Goal: Find specific page/section: Find specific page/section

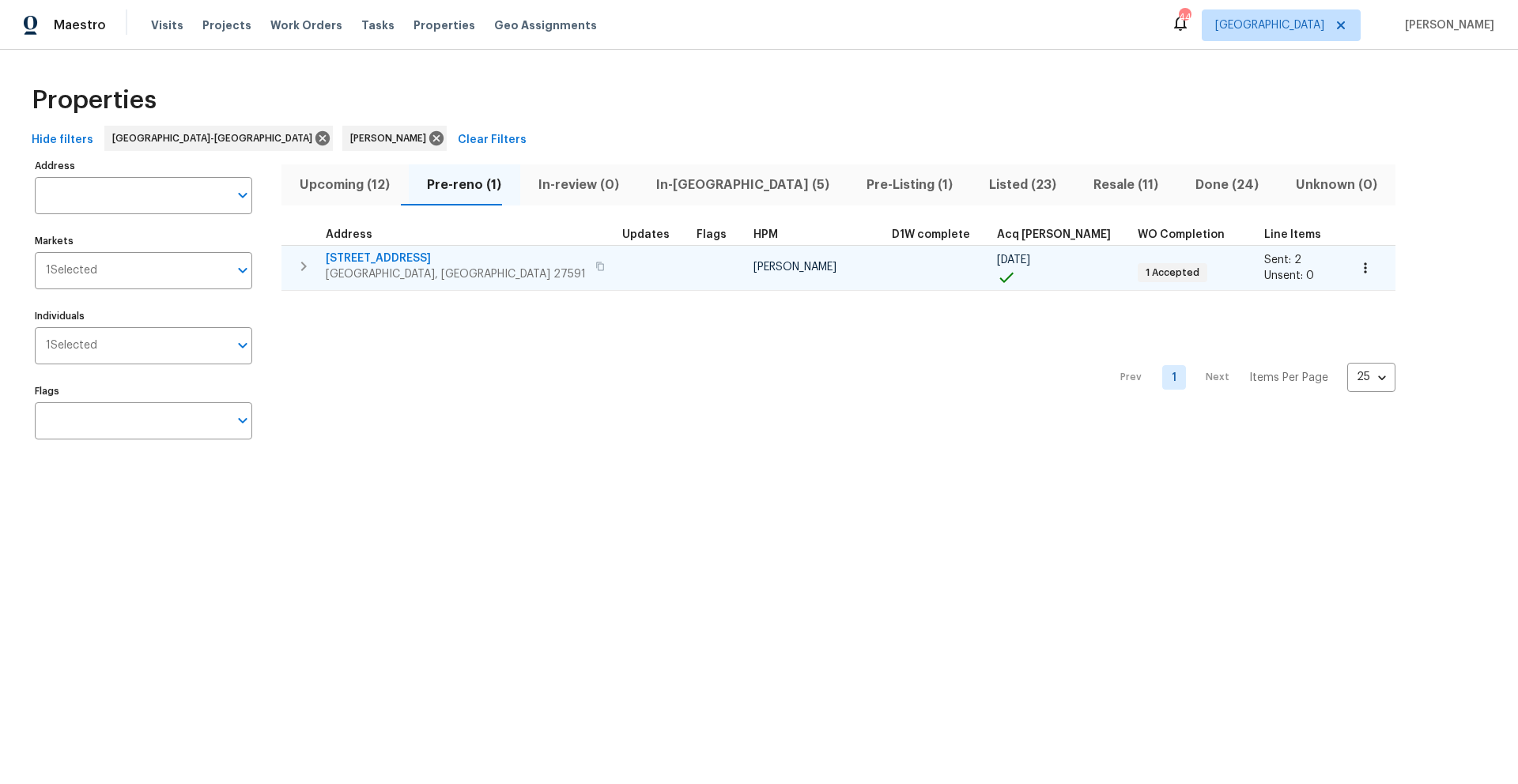
click at [387, 257] on span "404 Helleri Ct" at bounding box center [456, 257] width 260 height 15
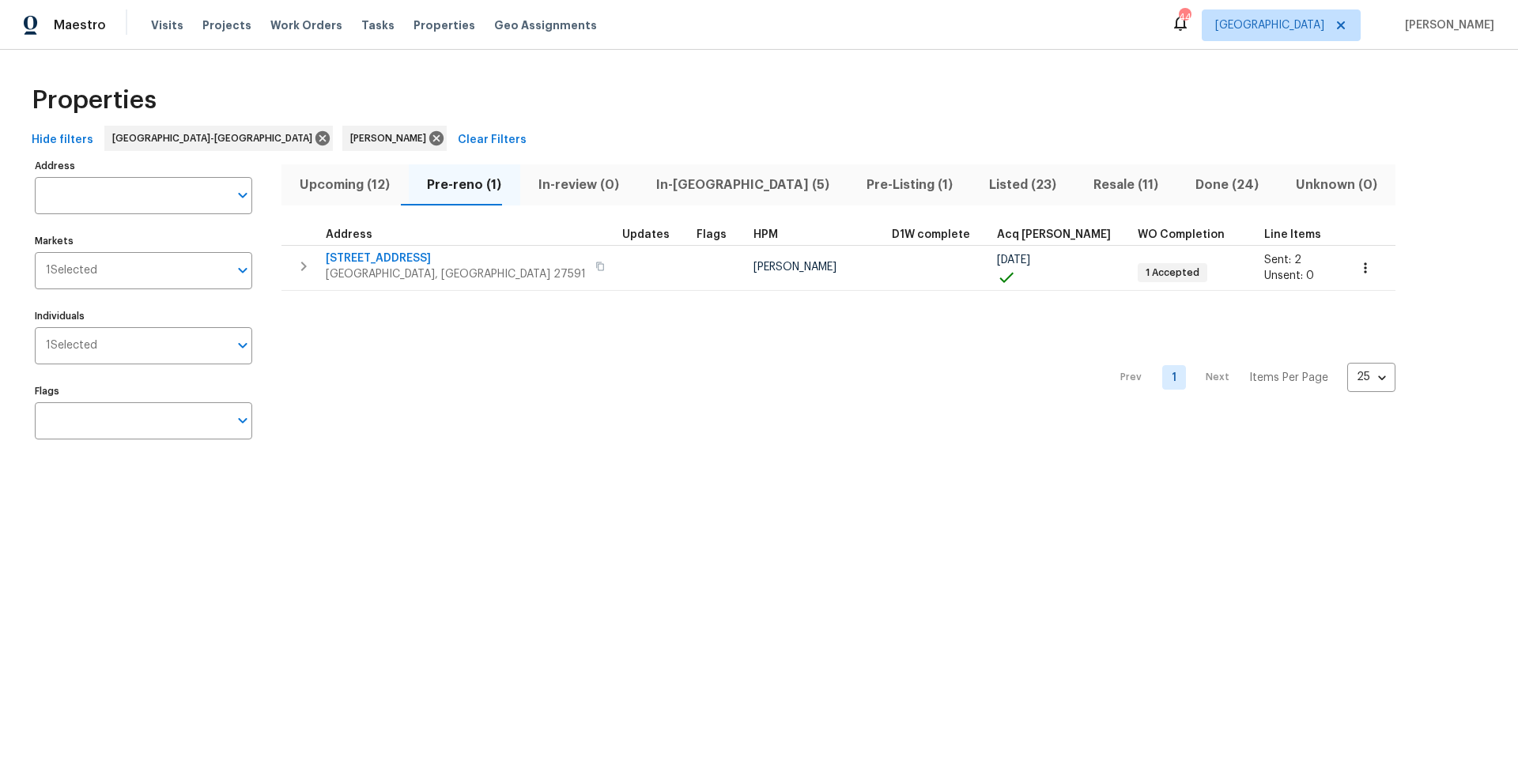
click at [365, 186] on span "Upcoming (12)" at bounding box center [345, 185] width 108 height 22
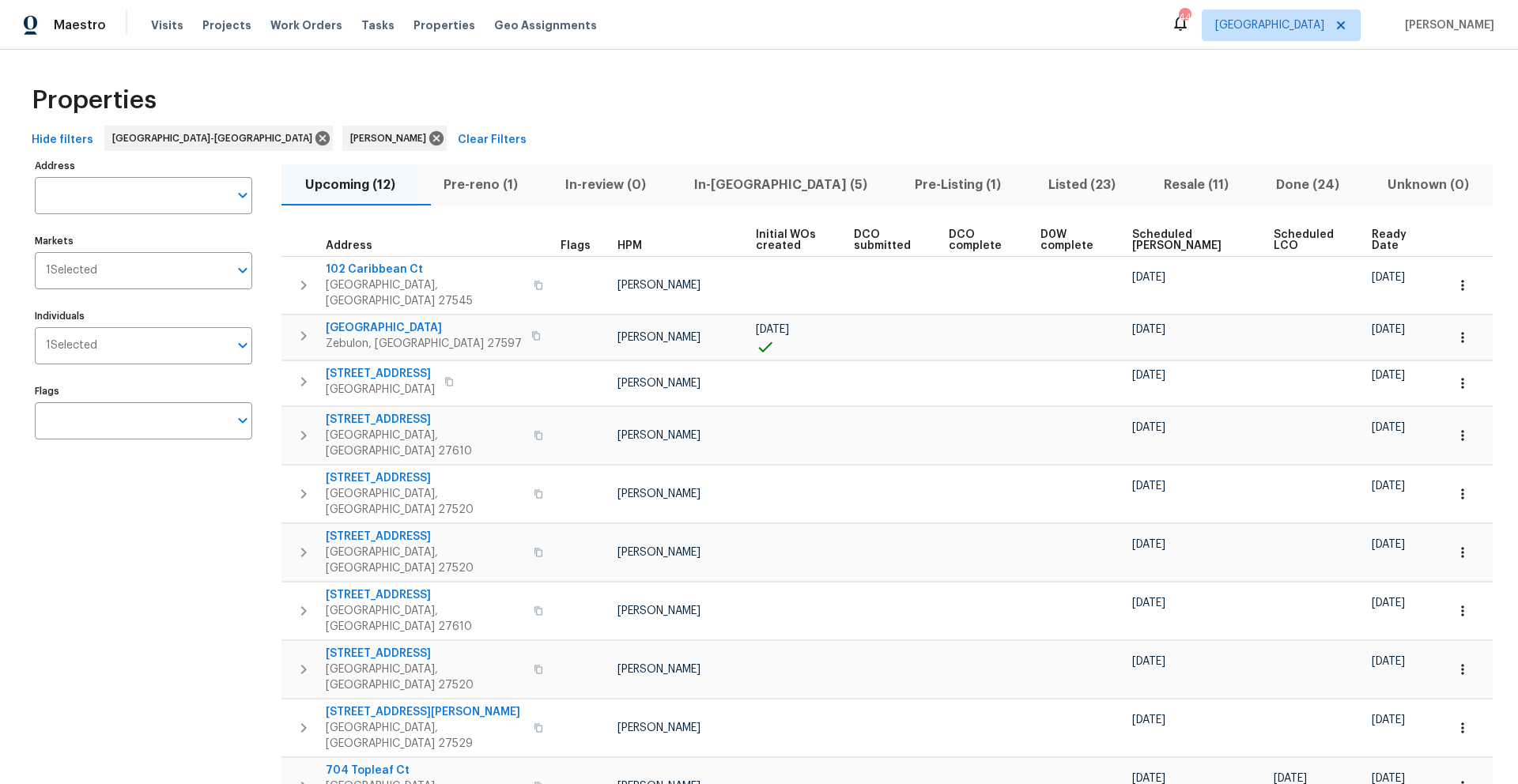
click at [948, 242] on span "Ready Date" at bounding box center [1395, 240] width 46 height 22
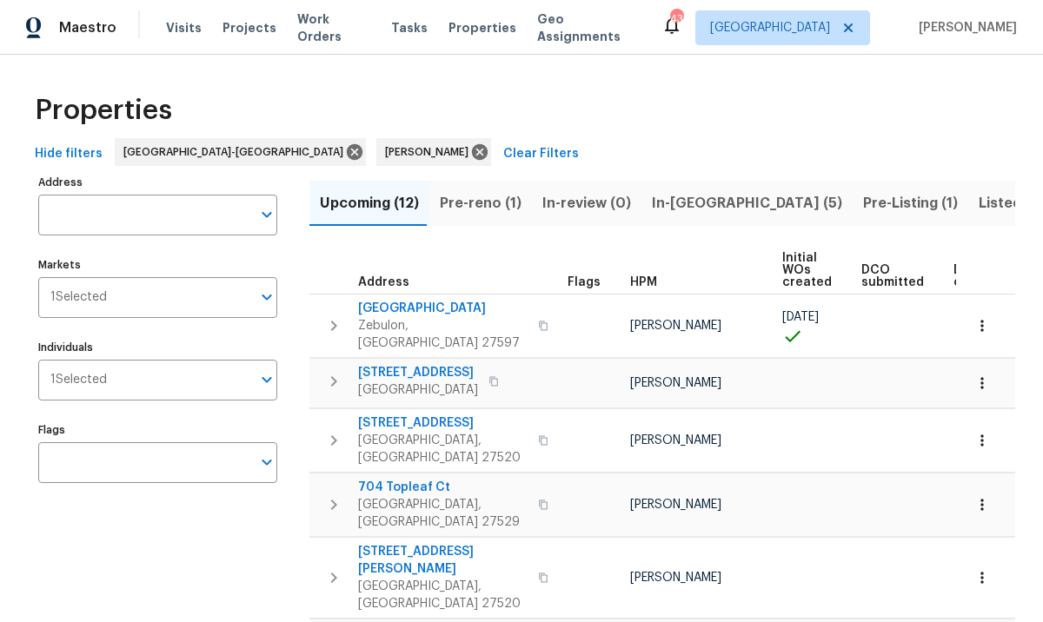
click at [702, 200] on span "In-reno (5)" at bounding box center [747, 203] width 190 height 24
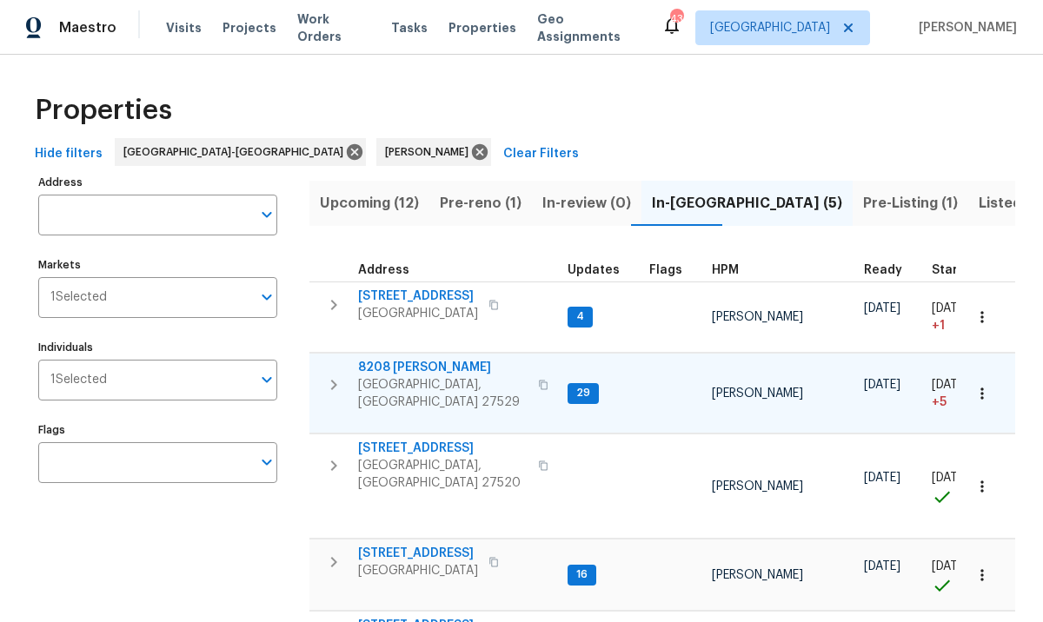
click at [428, 368] on span "8208 Diane Cir" at bounding box center [442, 367] width 169 height 17
click at [169, 211] on input "Address" at bounding box center [144, 215] width 213 height 41
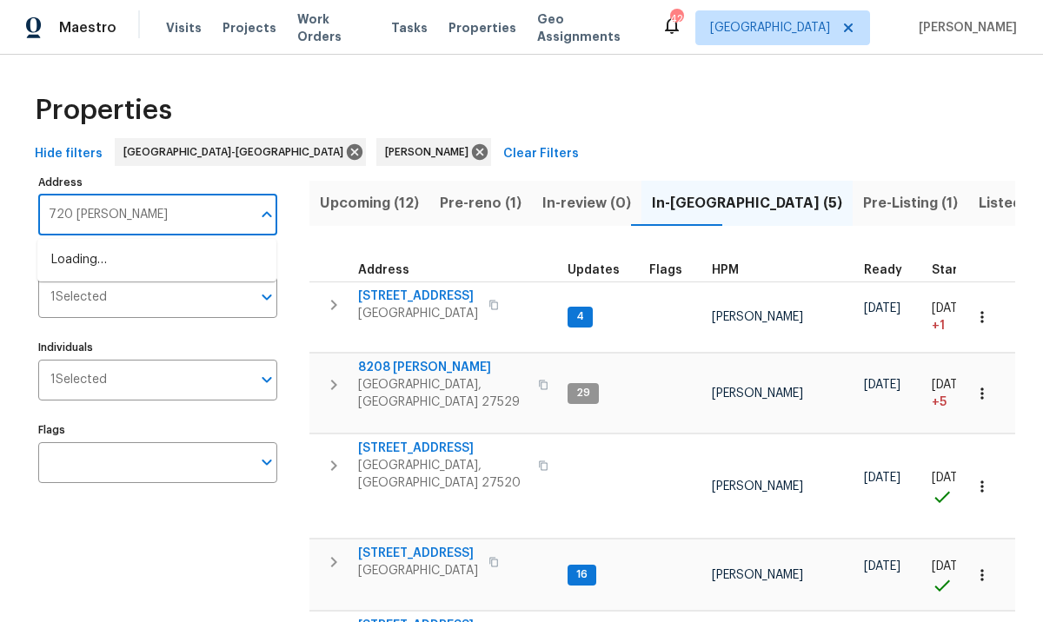
type input "720 rawls"
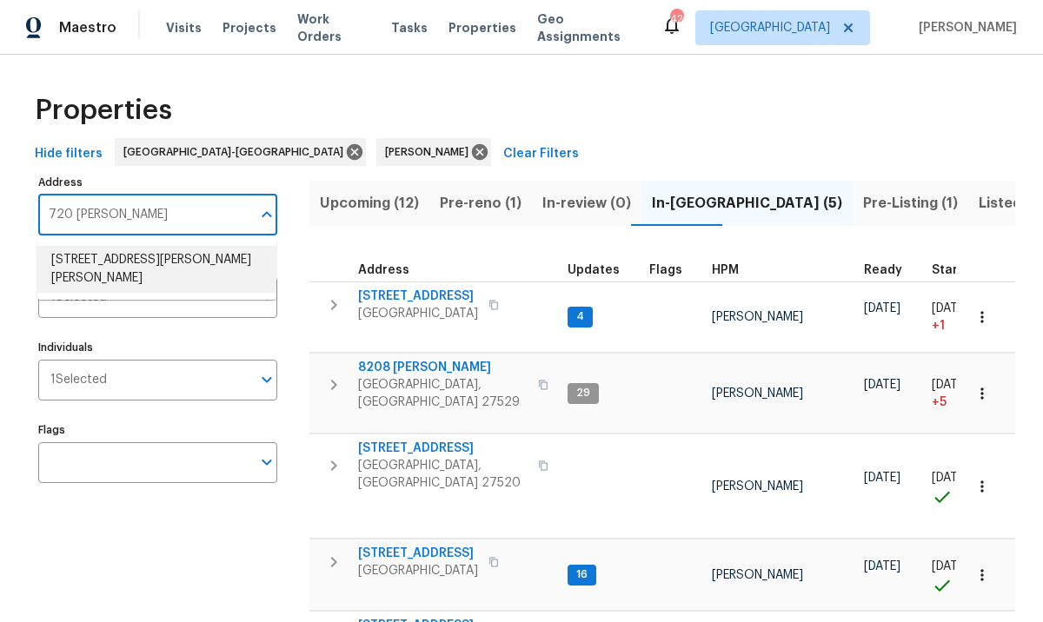
click at [173, 246] on li "720 Rawls Dr Raleigh NC 27610" at bounding box center [156, 269] width 239 height 47
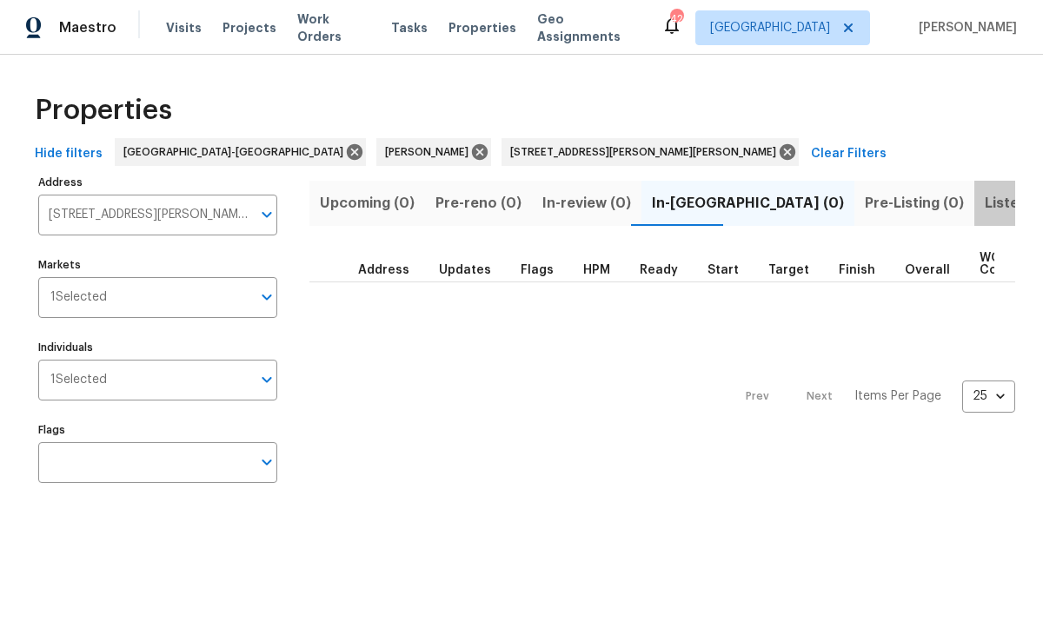
click at [984, 203] on span "Listed (1)" at bounding box center [1015, 203] width 63 height 24
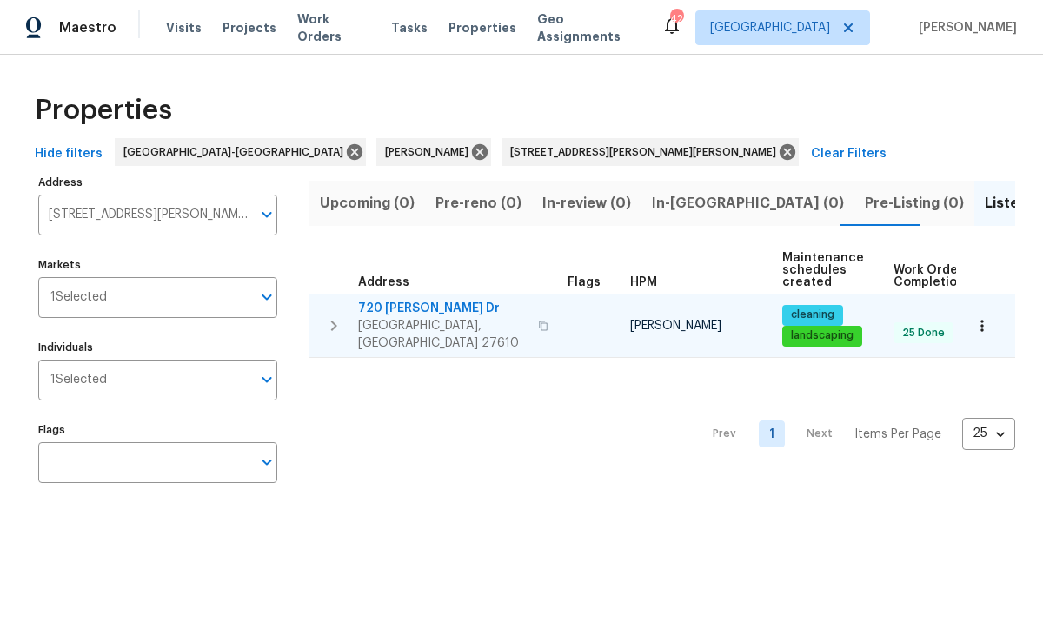
click at [384, 307] on span "720 Rawls Dr" at bounding box center [442, 308] width 169 height 17
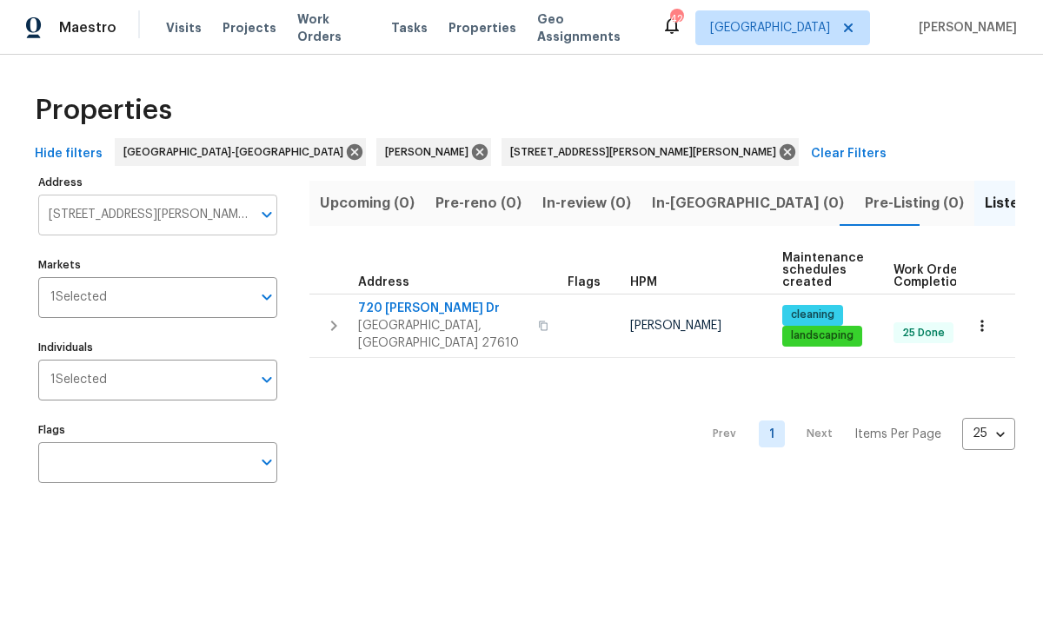
click at [228, 222] on input "720 Rawls Dr Raleigh NC 27610" at bounding box center [144, 215] width 213 height 41
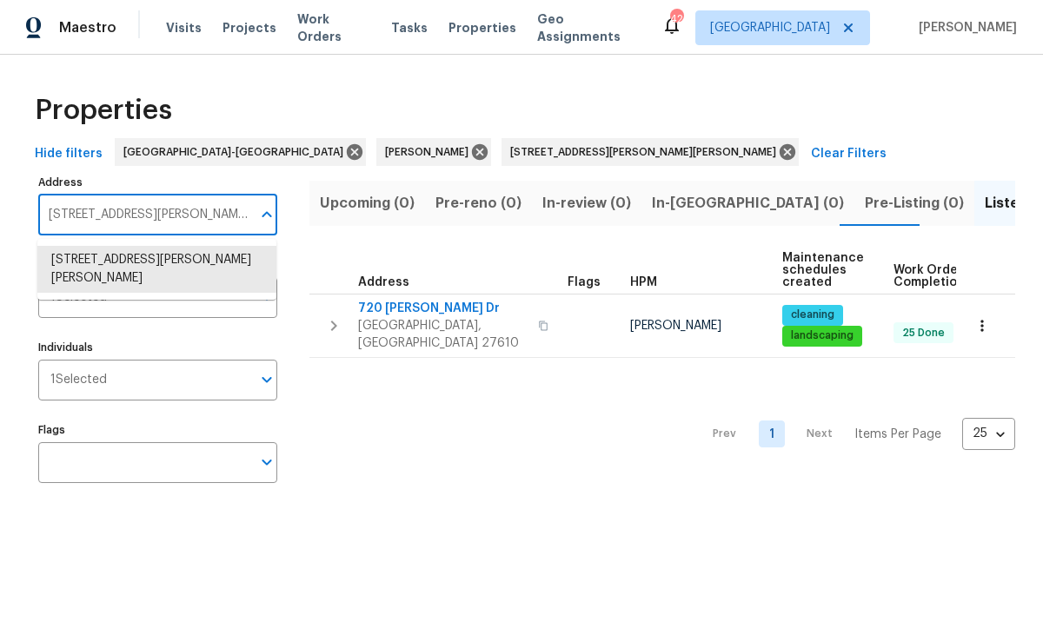
click at [228, 222] on input "720 Rawls Dr Raleigh NC 27610" at bounding box center [144, 215] width 213 height 41
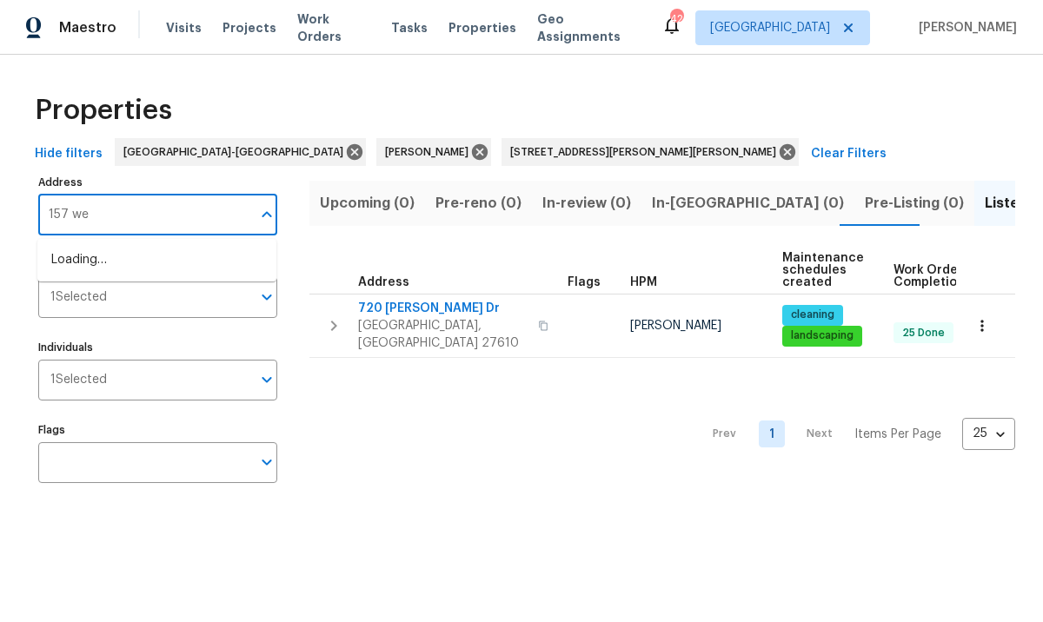
type input "157 w"
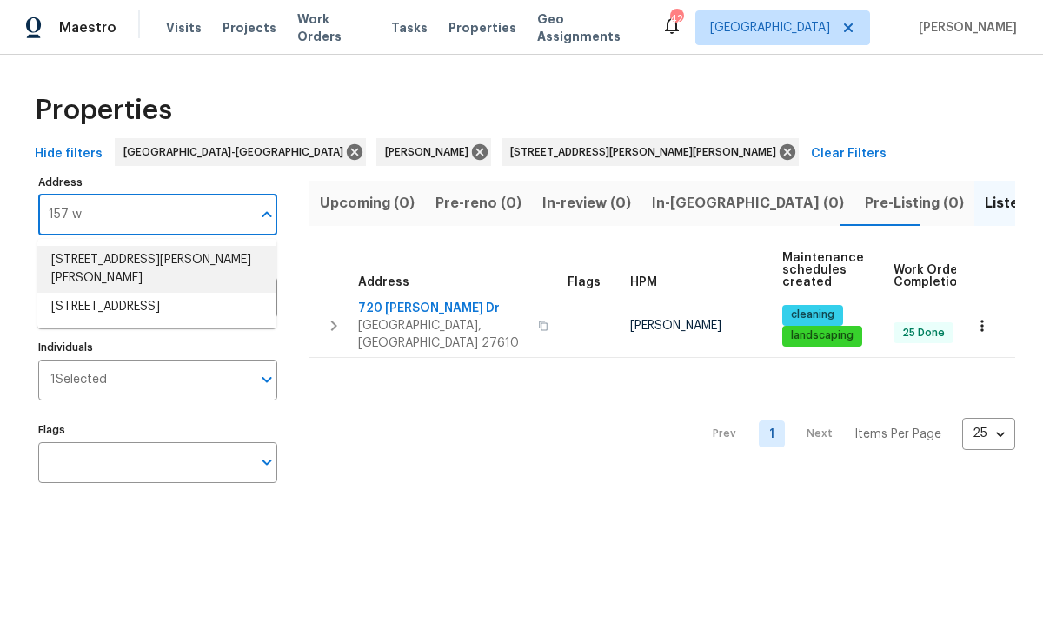
click at [185, 264] on li "157 W Copenhaver Dr Clayton NC 27527" at bounding box center [156, 269] width 239 height 47
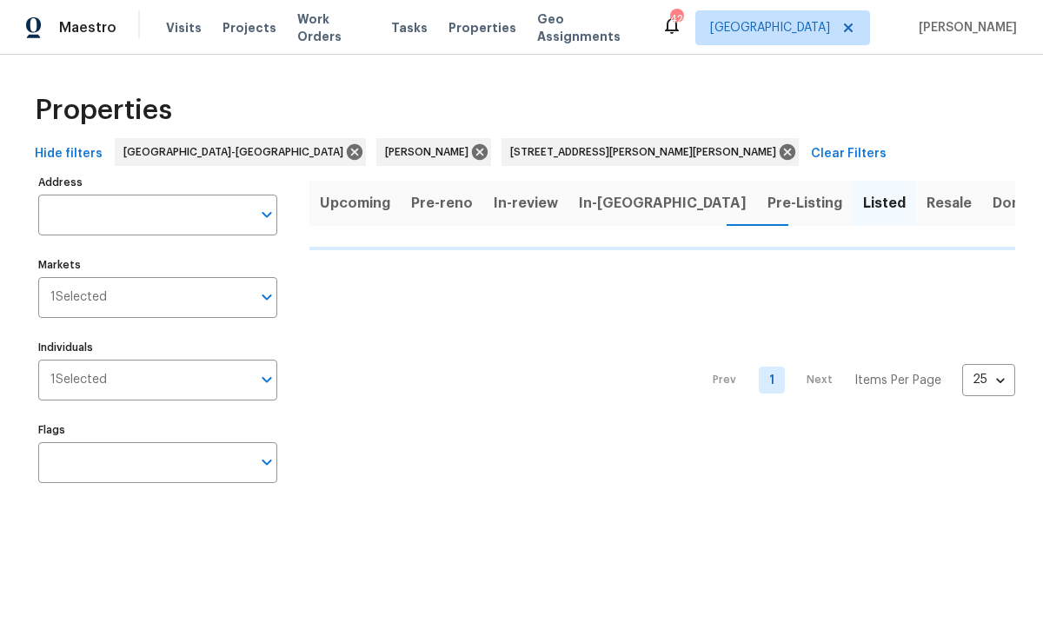
type input "157 W Copenhaver Dr Clayton NC 27527"
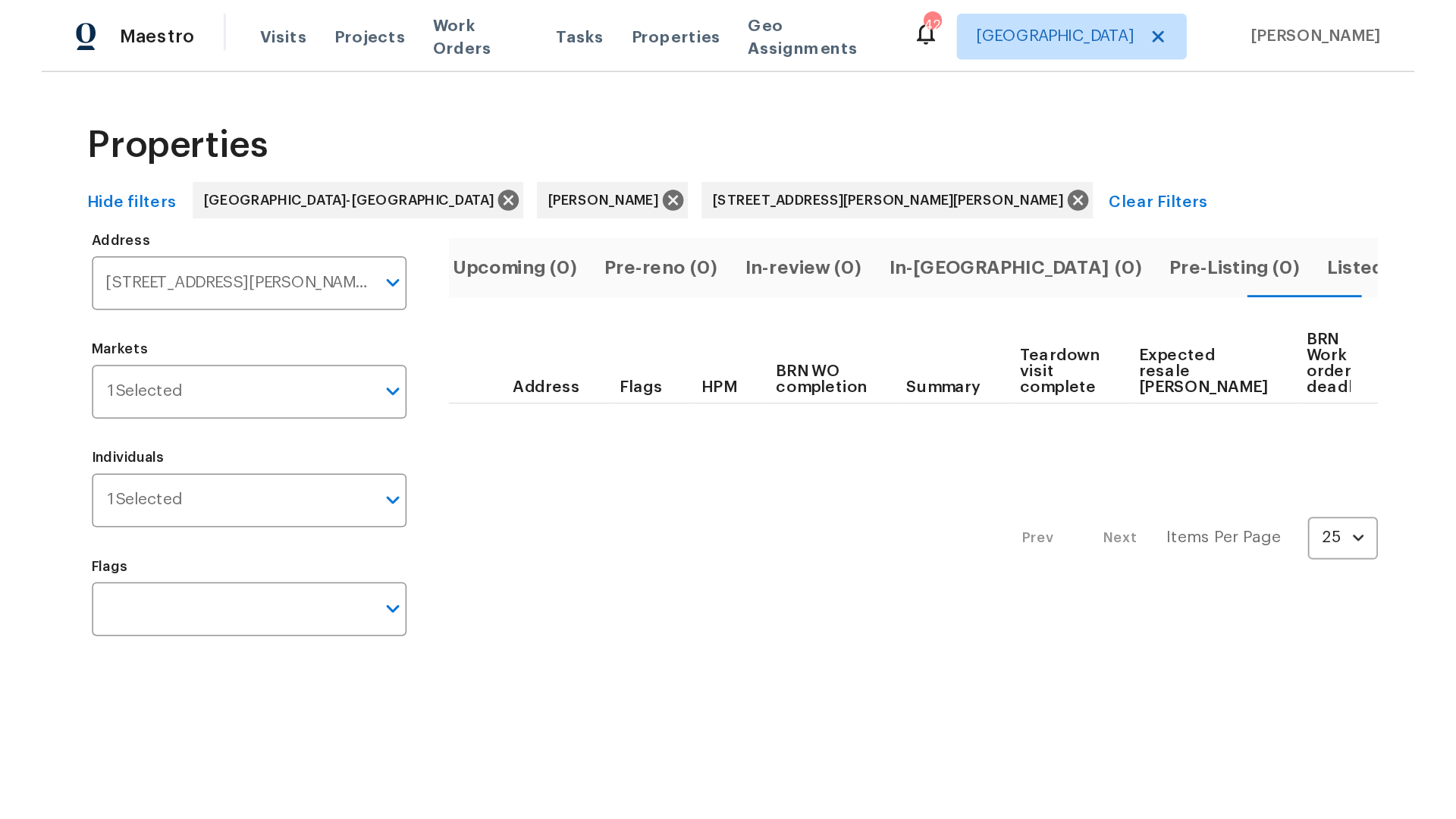
scroll to position [0, 8]
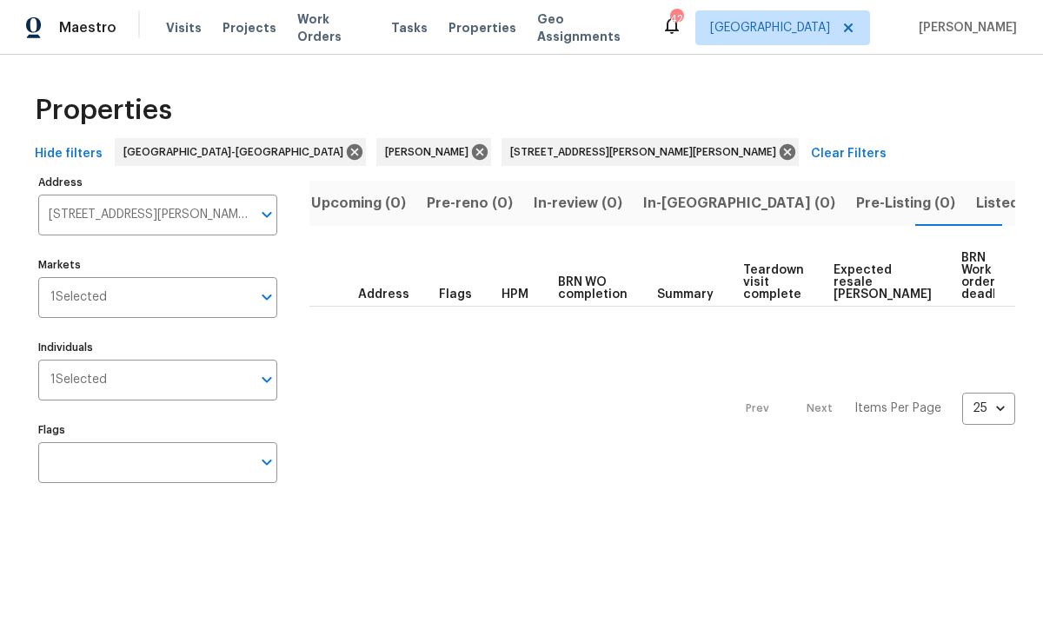
click at [976, 204] on span "Listed (0)" at bounding box center [1009, 203] width 67 height 24
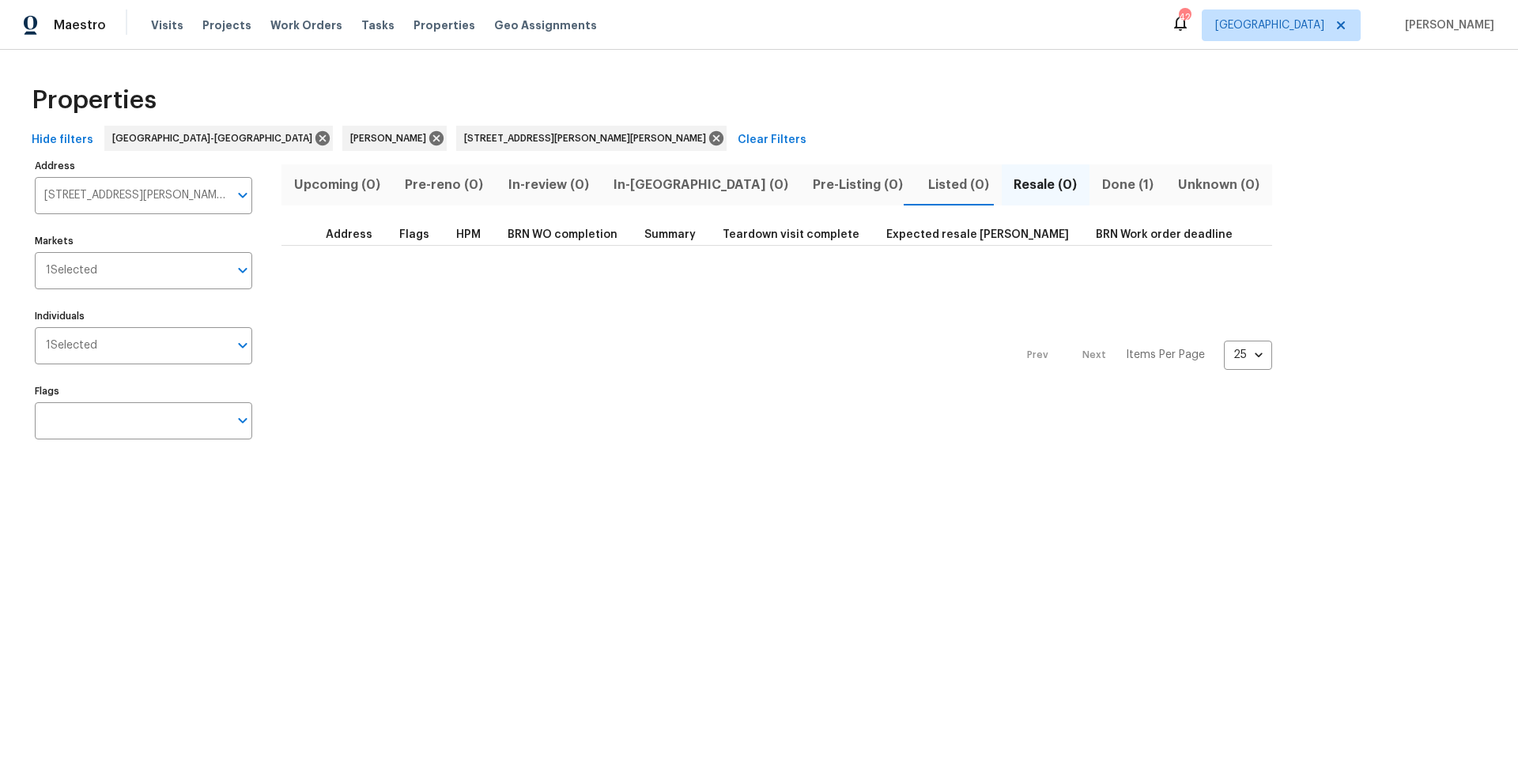
click at [948, 184] on span "Done (1)" at bounding box center [1128, 185] width 57 height 22
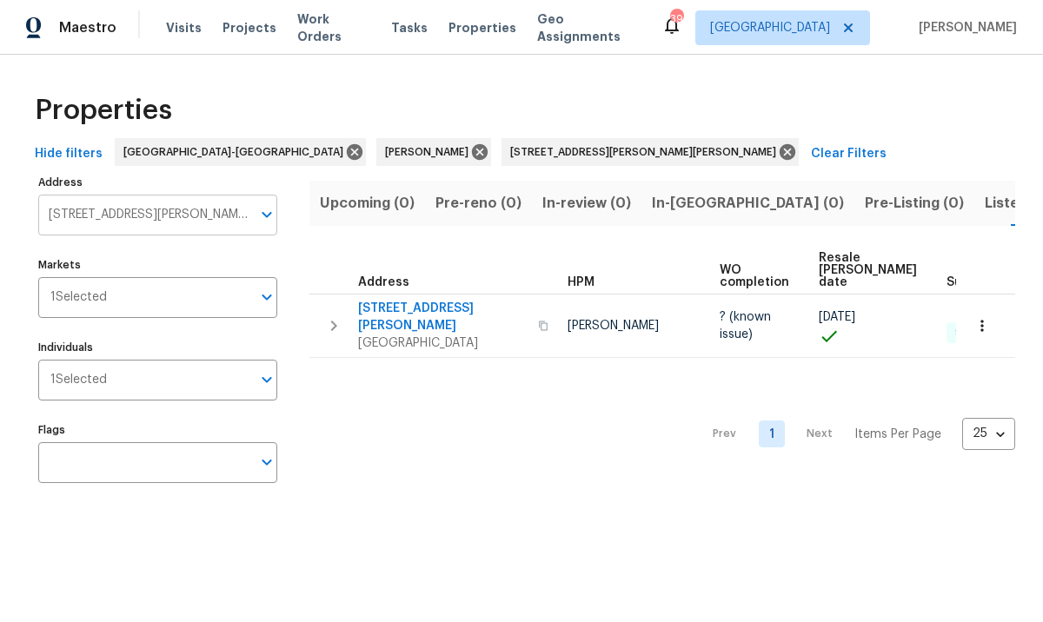
click at [178, 221] on input "157 W Copenhaver Dr Clayton NC 27527" at bounding box center [144, 215] width 213 height 41
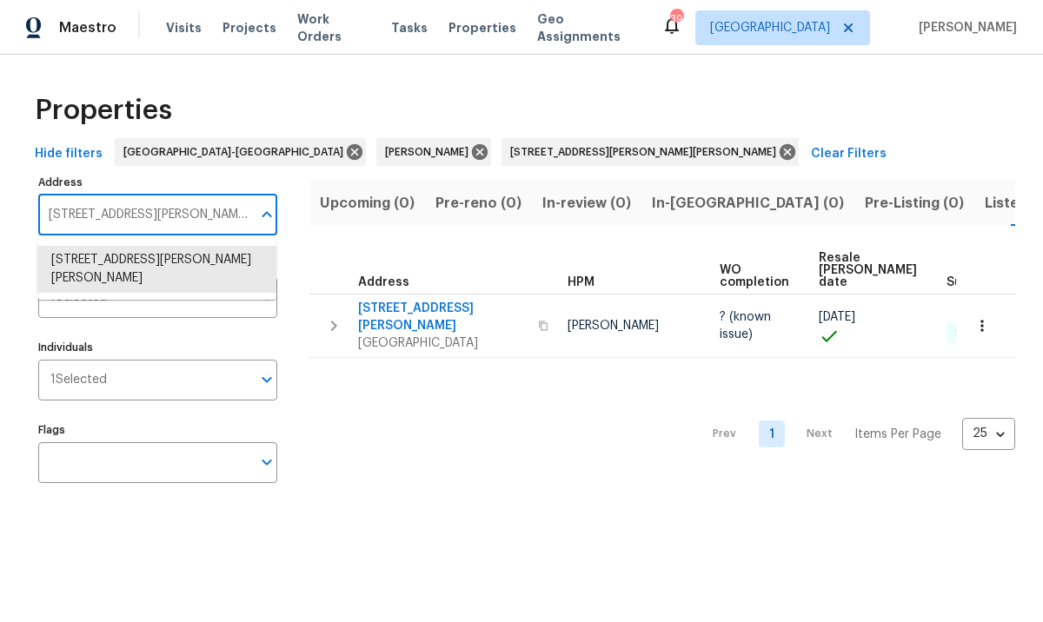
click at [178, 221] on input "157 W Copenhaver Dr Clayton NC 27527" at bounding box center [144, 215] width 213 height 41
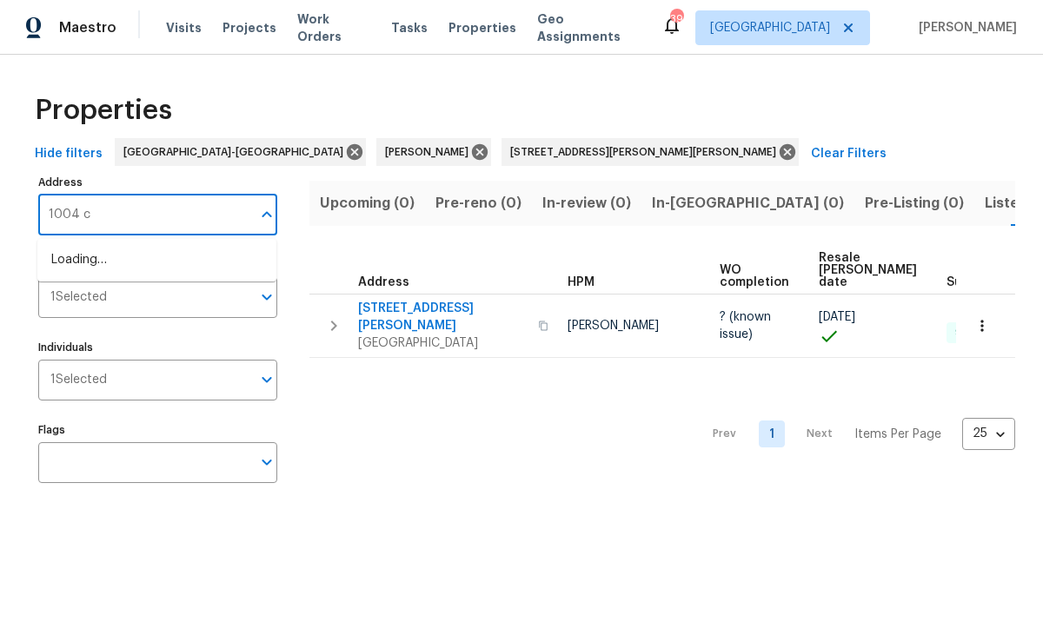
type input "1004"
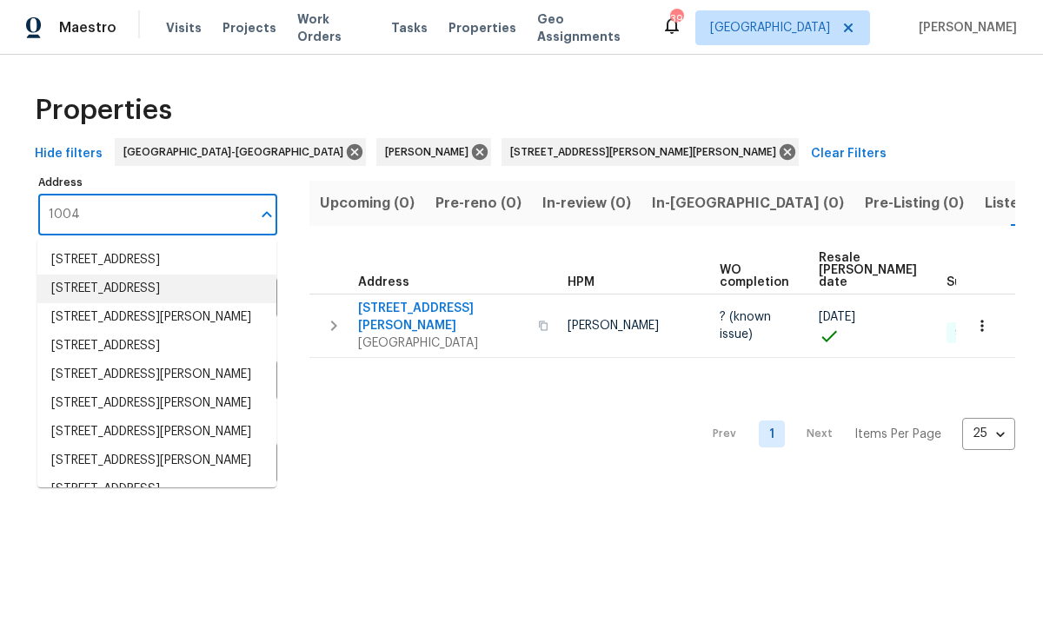
click at [121, 302] on li "1004 Carlisle St Raleigh NC 27610" at bounding box center [156, 289] width 239 height 29
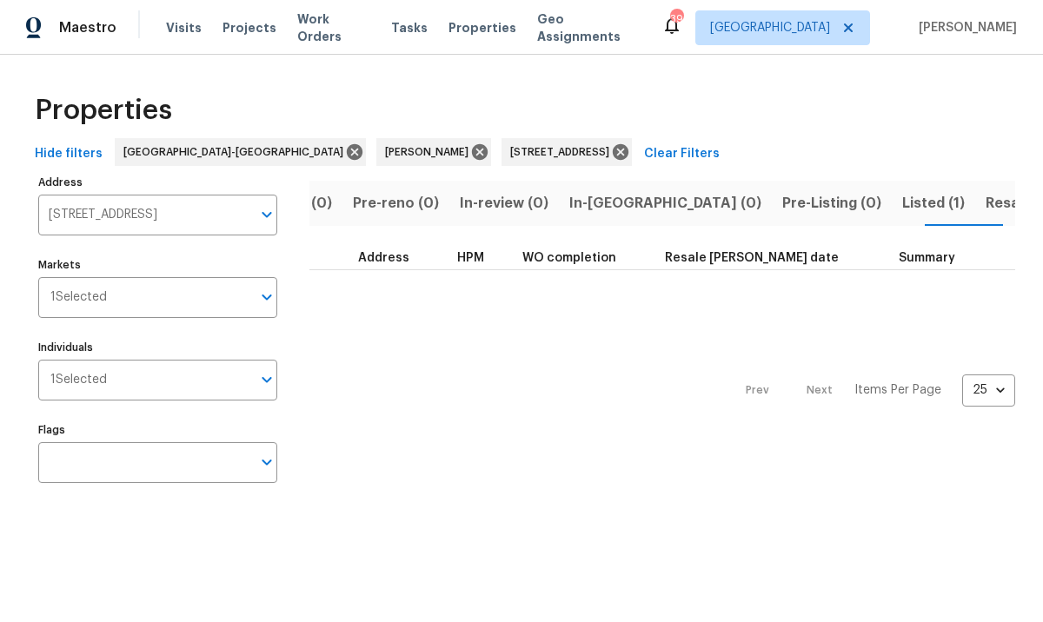
scroll to position [0, 83]
click at [901, 206] on span "Listed (1)" at bounding box center [932, 203] width 63 height 24
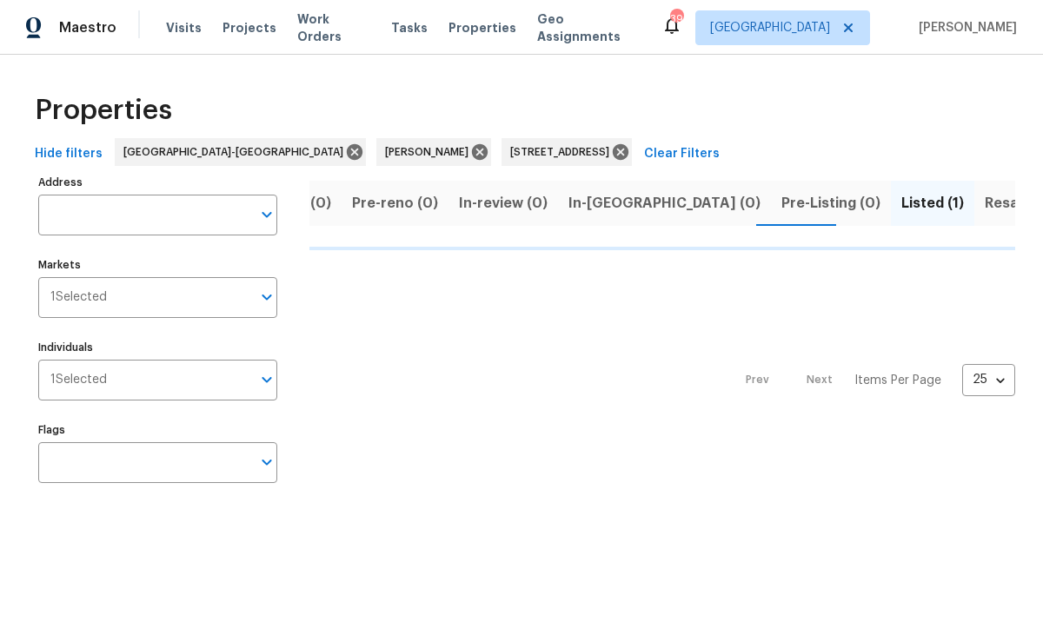
type input "1004 Carlisle St Raleigh NC 27610"
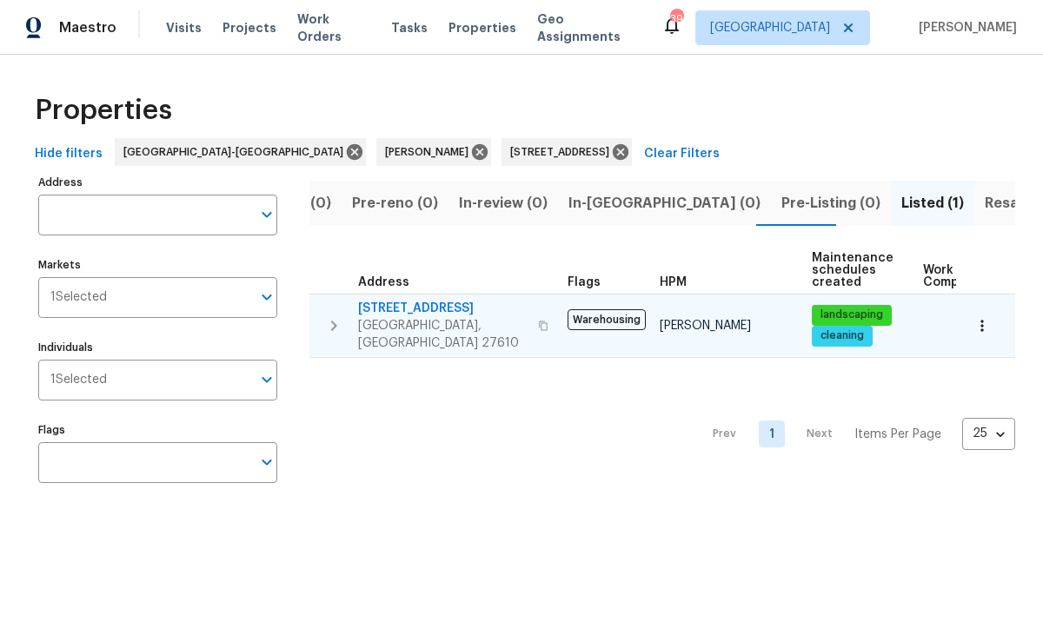
type input "1004 Carlisle St Raleigh NC 27610"
click at [393, 310] on span "1004 Carlisle St" at bounding box center [442, 308] width 169 height 17
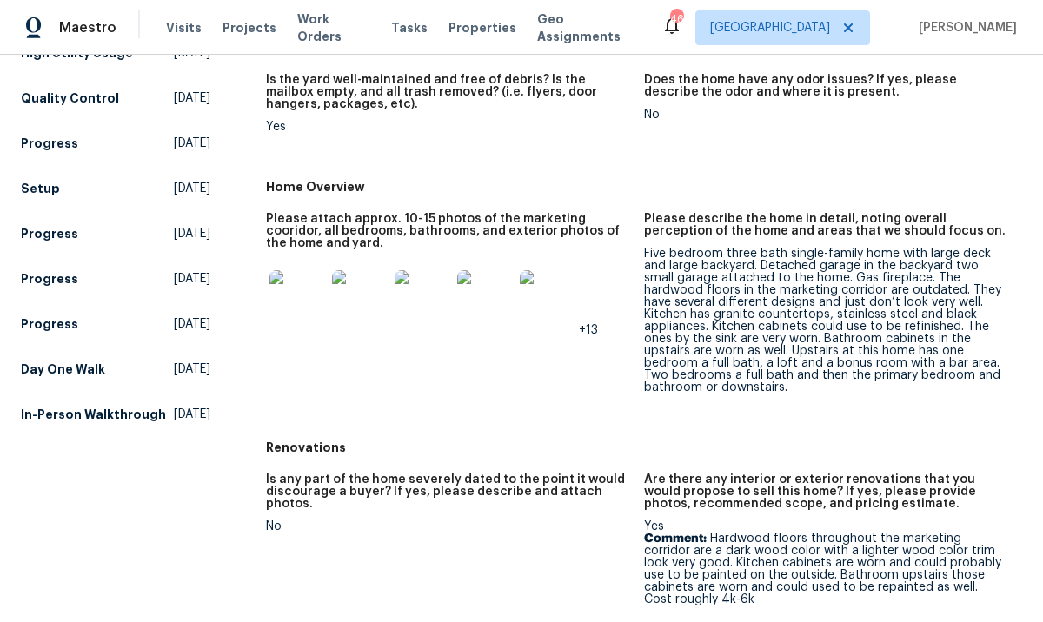
scroll to position [348, 0]
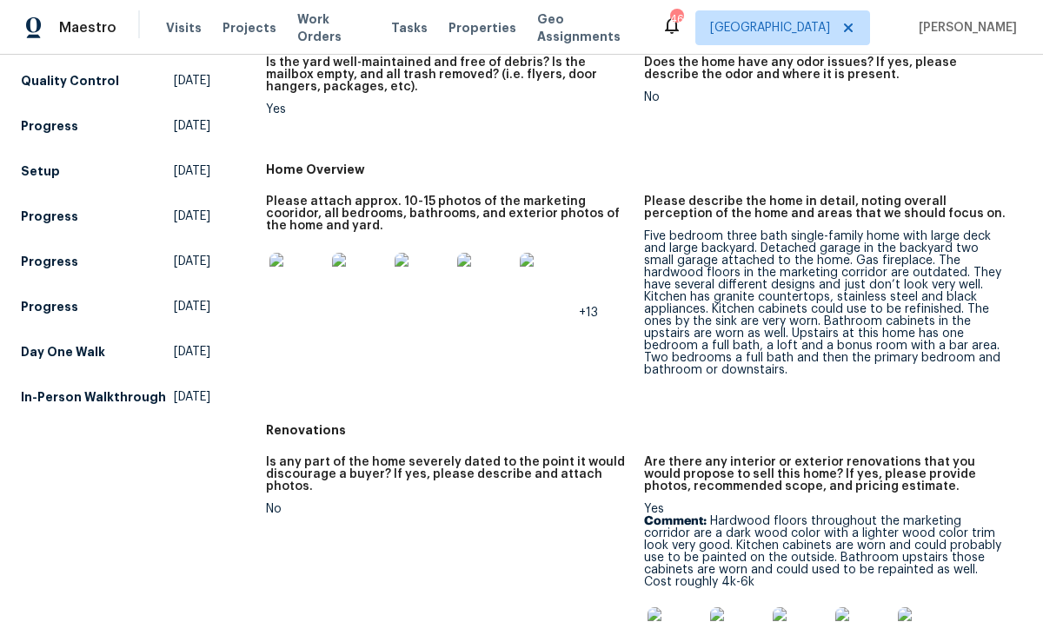
click at [305, 292] on img at bounding box center [297, 281] width 56 height 56
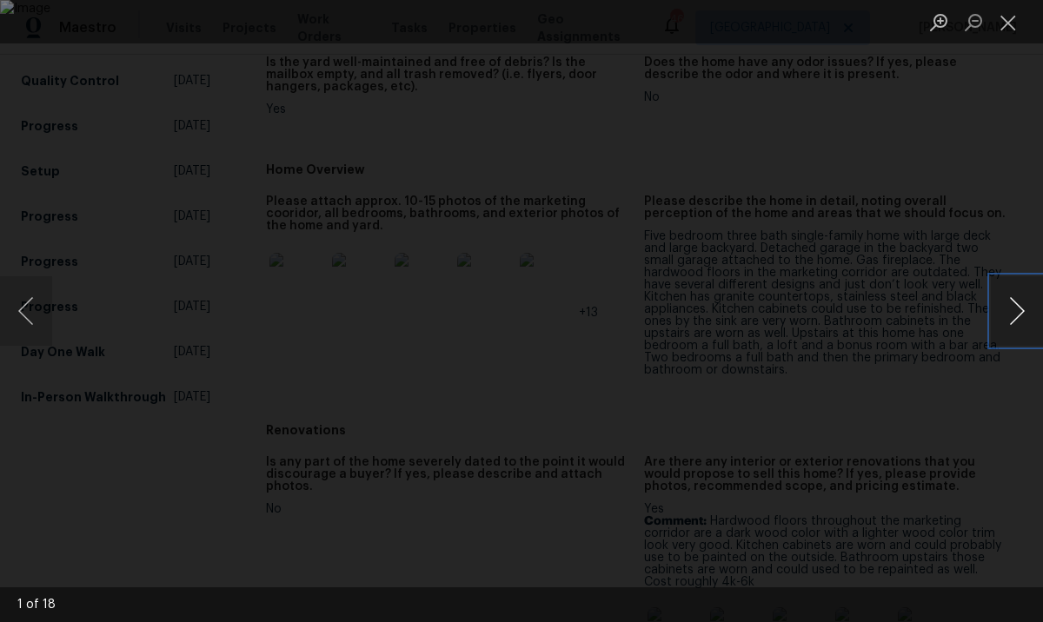
click at [1014, 310] on button "Next image" at bounding box center [1017, 311] width 52 height 70
click at [1016, 310] on button "Next image" at bounding box center [1017, 311] width 52 height 70
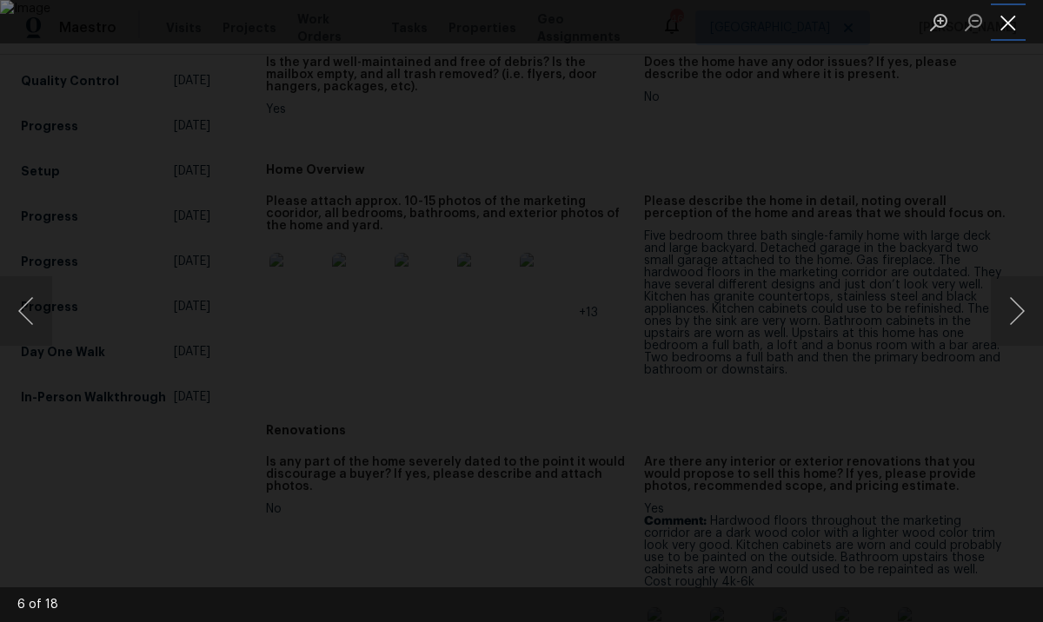
click at [1011, 29] on button "Close lightbox" at bounding box center [1008, 22] width 35 height 30
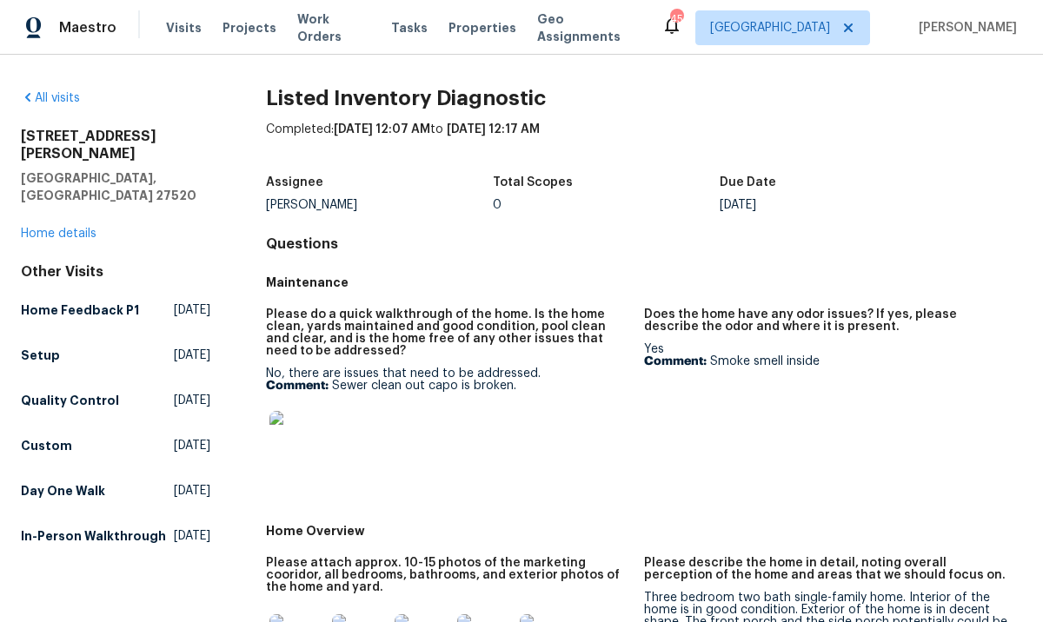
click at [300, 428] on img at bounding box center [297, 439] width 56 height 56
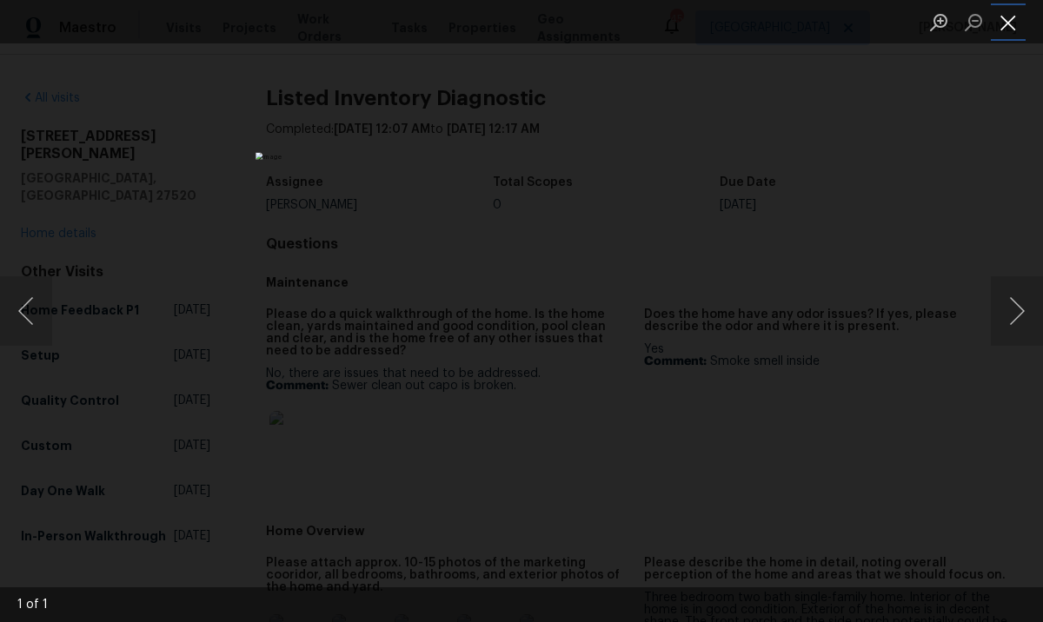
click at [1004, 25] on button "Close lightbox" at bounding box center [1008, 22] width 35 height 30
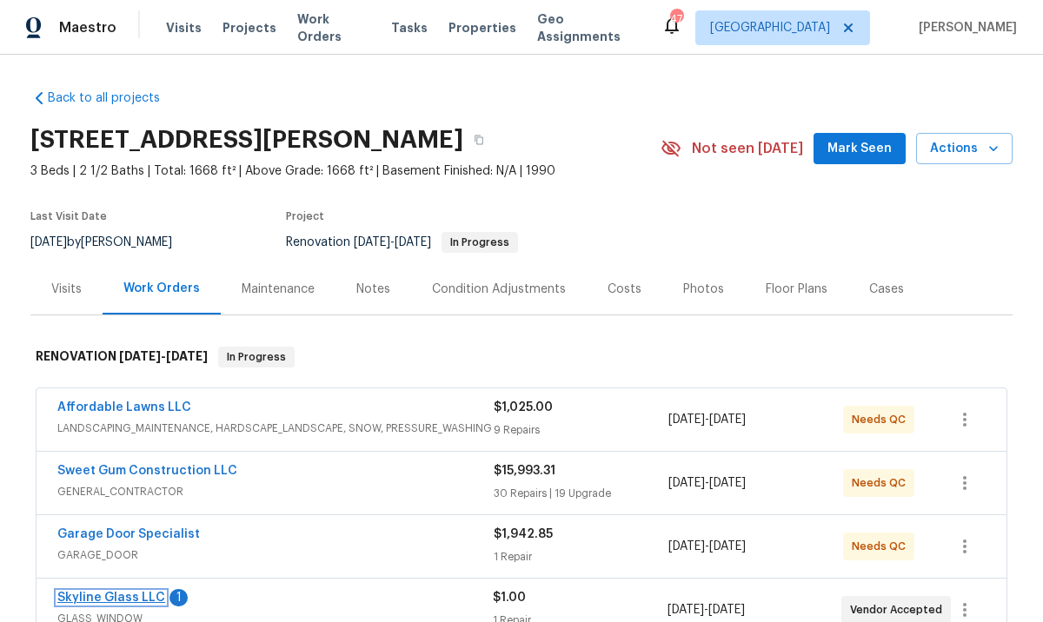
click at [138, 594] on link "Skyline Glass LLC" at bounding box center [111, 598] width 108 height 12
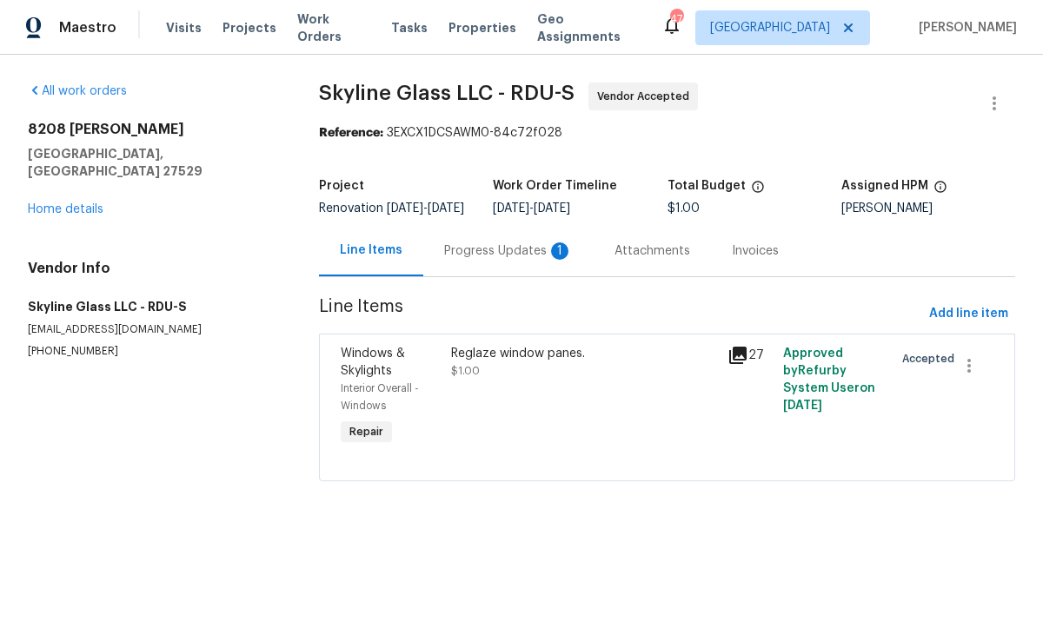
click at [494, 260] on div "Progress Updates 1" at bounding box center [508, 250] width 129 height 17
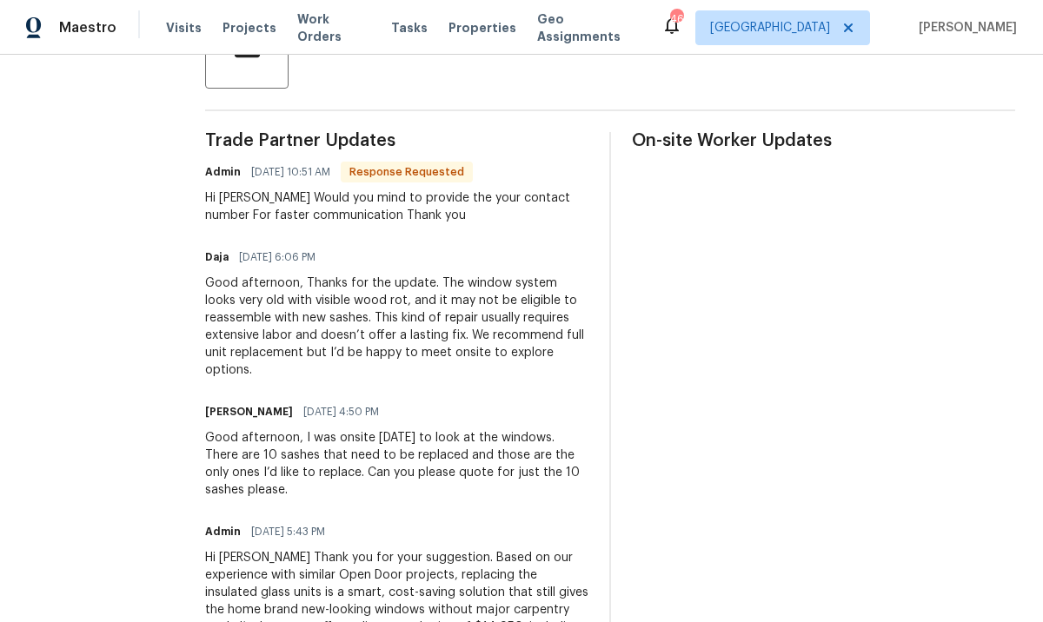
scroll to position [459, 0]
drag, startPoint x: 705, startPoint y: 199, endPoint x: 660, endPoint y: 143, distance: 71.7
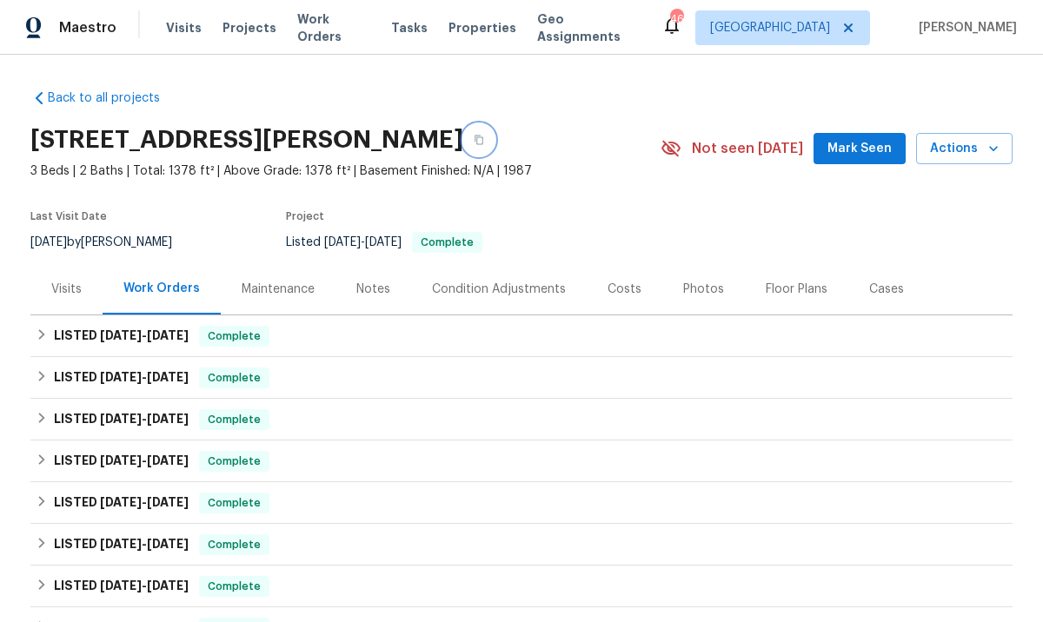
click at [474, 142] on icon "button" at bounding box center [479, 140] width 10 height 10
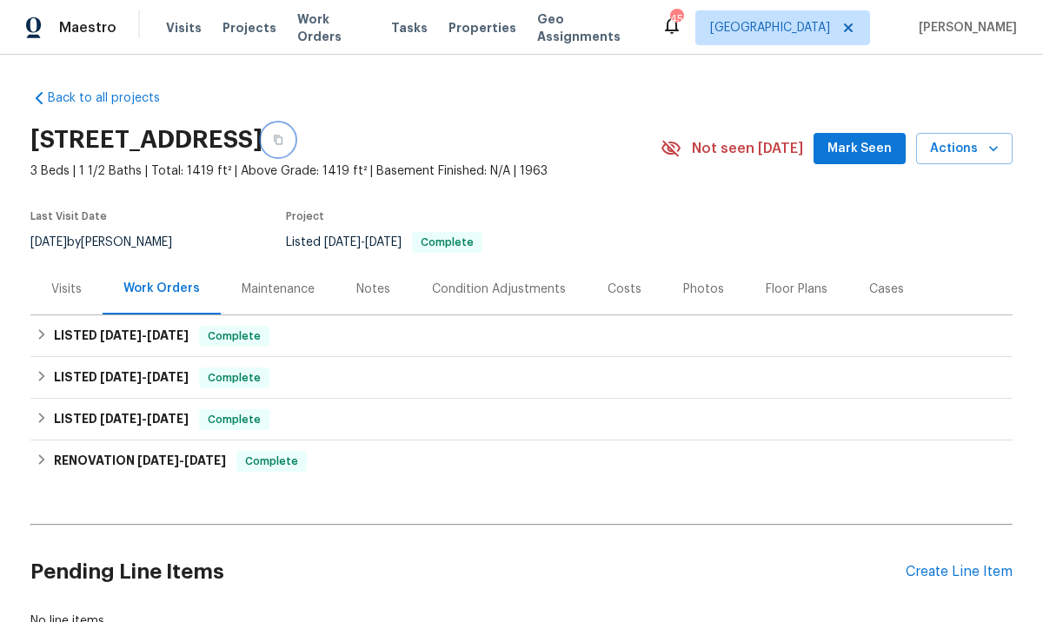
click at [282, 144] on icon "button" at bounding box center [278, 141] width 9 height 10
